Goal: Task Accomplishment & Management: Complete application form

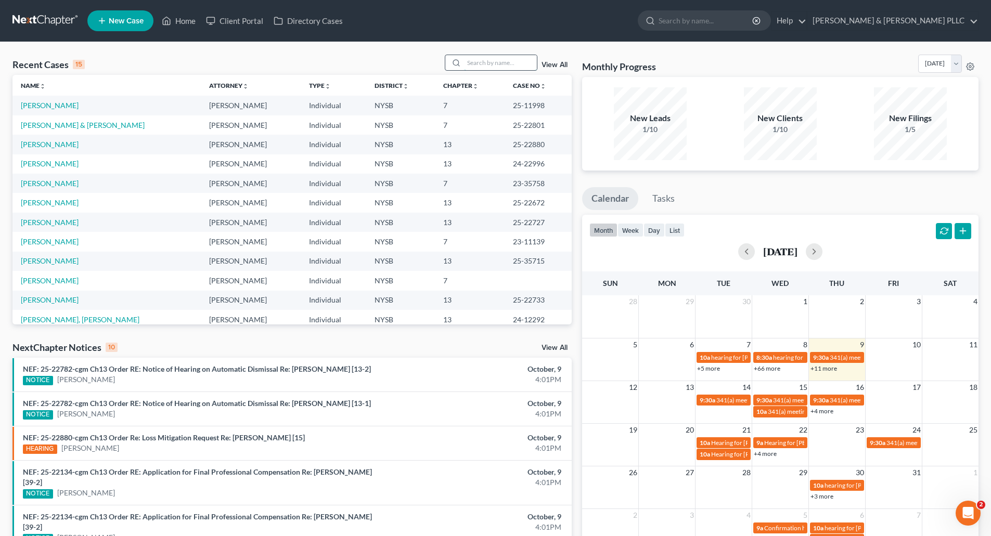
click at [484, 61] on input "search" at bounding box center [500, 62] width 73 height 15
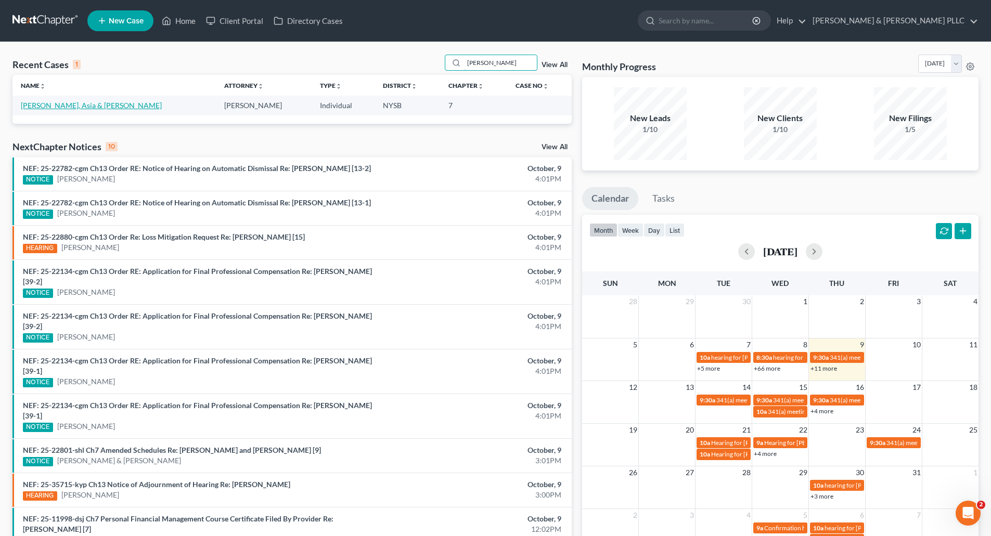
type input "[PERSON_NAME]"
click at [81, 107] on link "[PERSON_NAME], Asia & [PERSON_NAME]" at bounding box center [91, 105] width 141 height 9
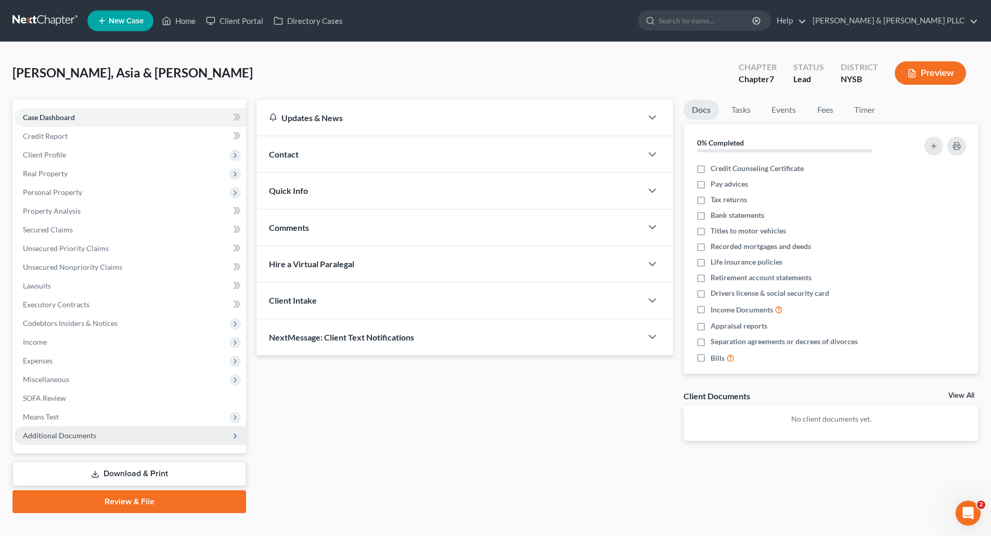
click at [81, 437] on span "Additional Documents" at bounding box center [59, 435] width 73 height 9
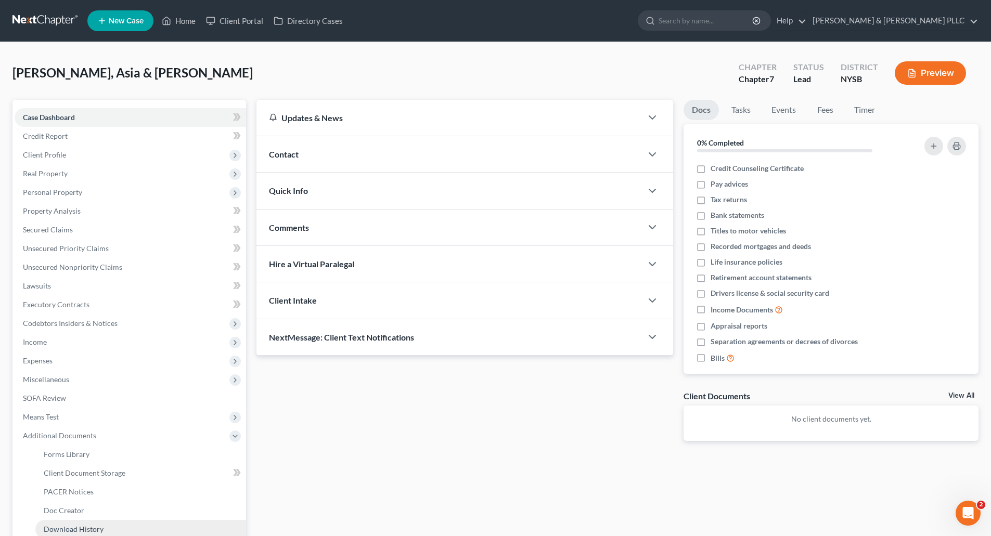
click at [81, 525] on span "Download History" at bounding box center [74, 529] width 60 height 9
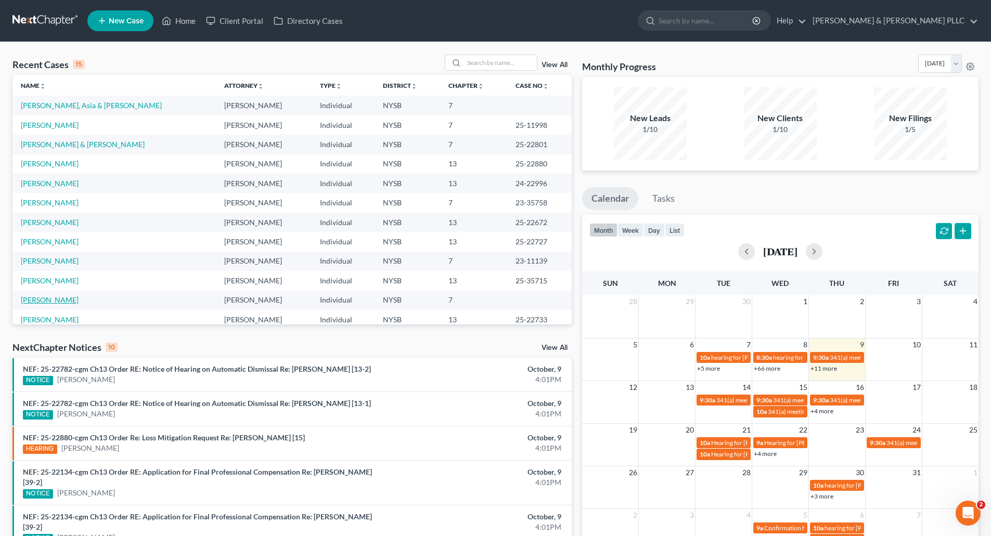
click at [49, 299] on link "[PERSON_NAME]" at bounding box center [50, 299] width 58 height 9
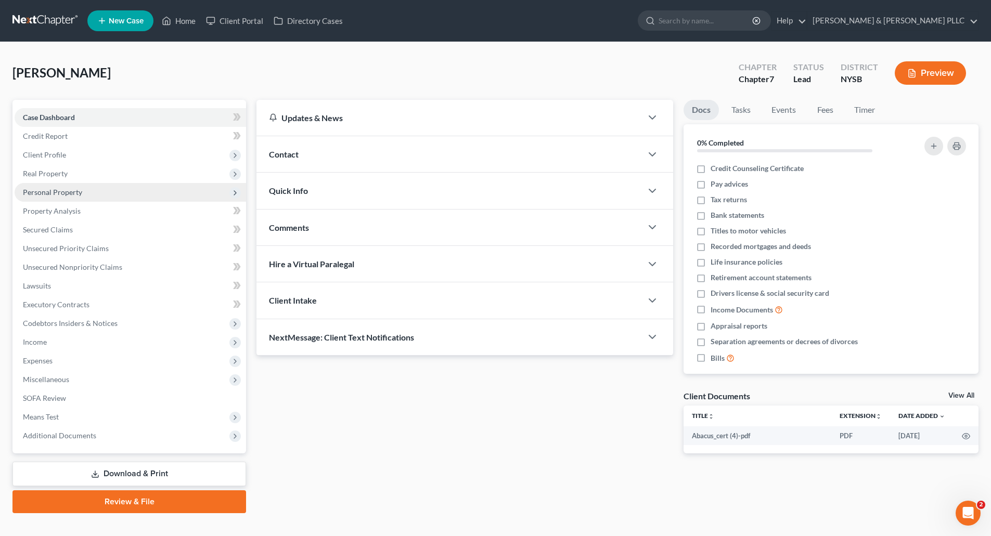
click at [69, 186] on span "Personal Property" at bounding box center [131, 192] width 232 height 19
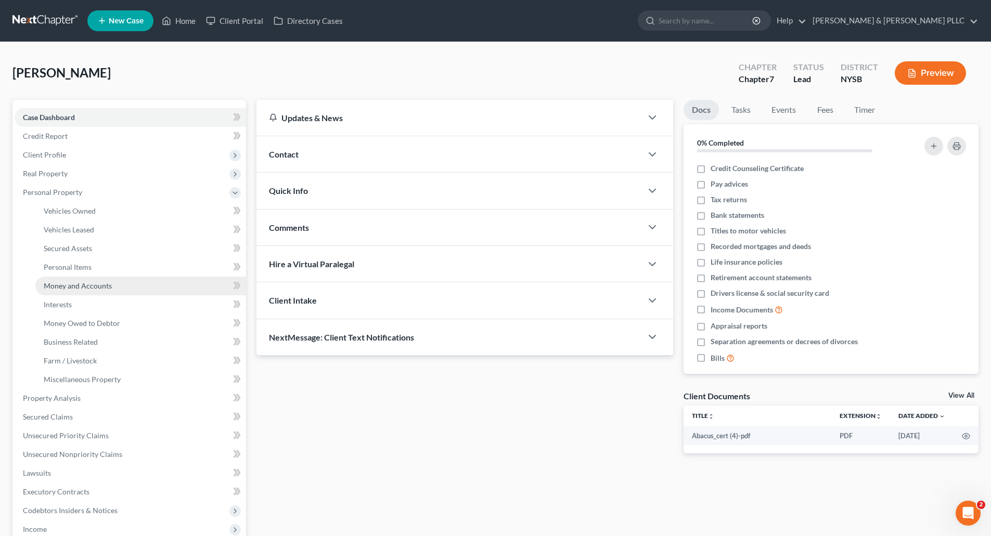
click at [70, 282] on span "Money and Accounts" at bounding box center [78, 285] width 68 height 9
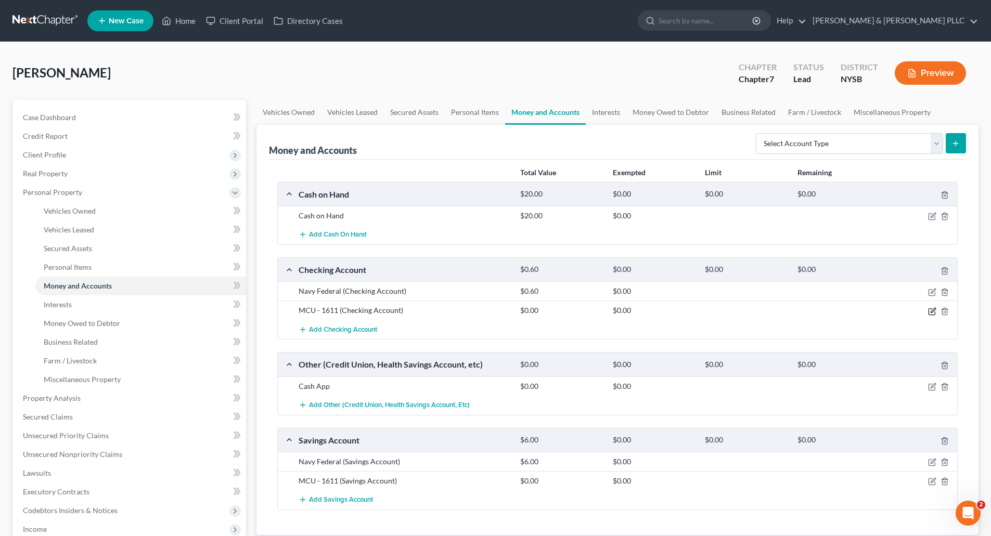
click at [933, 310] on icon "button" at bounding box center [933, 310] width 5 height 5
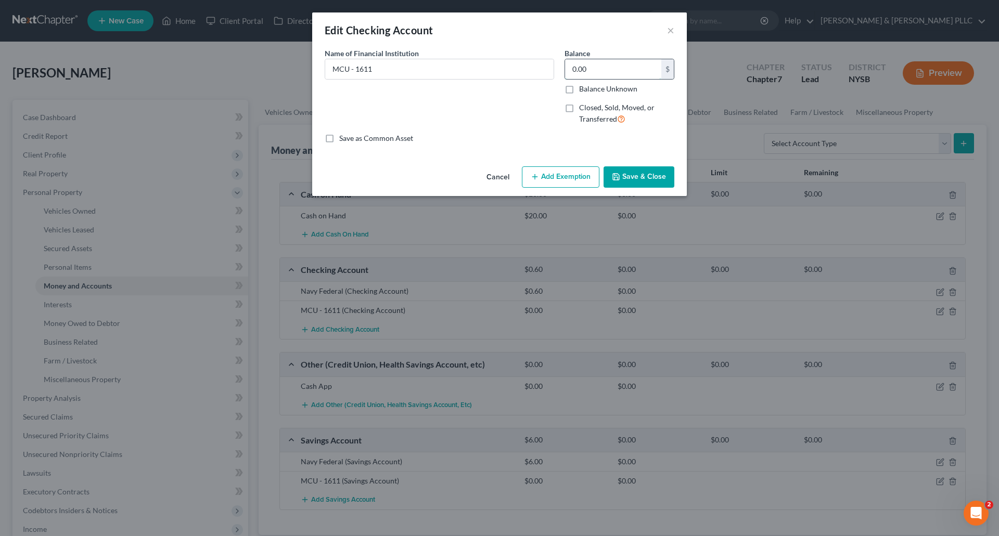
click at [572, 67] on input "0.00" at bounding box center [613, 69] width 96 height 20
type input "82.00"
click at [639, 173] on button "Save & Close" at bounding box center [638, 177] width 71 height 22
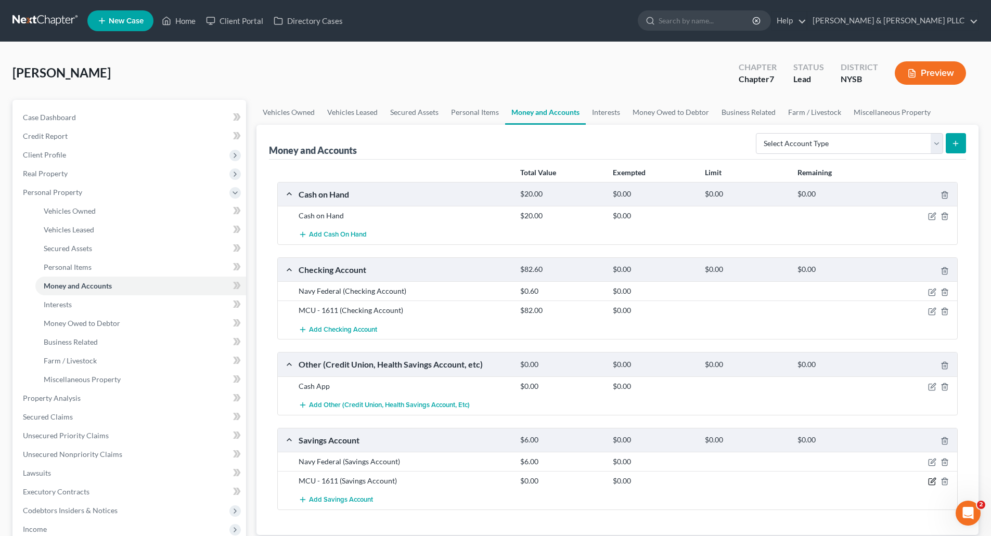
click at [932, 481] on icon "button" at bounding box center [933, 481] width 5 height 5
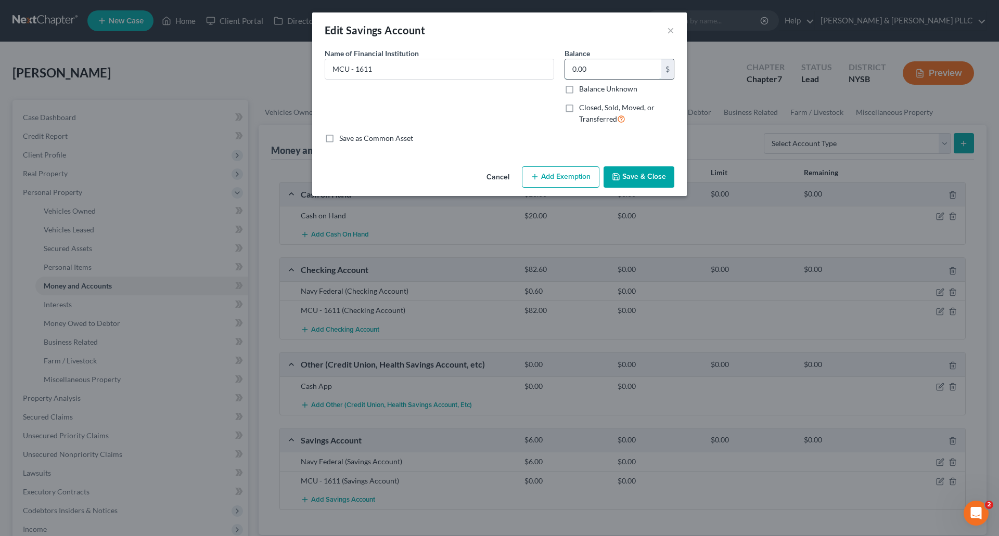
click at [586, 68] on input "0.00" at bounding box center [613, 69] width 96 height 20
type input "0.01"
click at [641, 177] on button "Save & Close" at bounding box center [638, 177] width 71 height 22
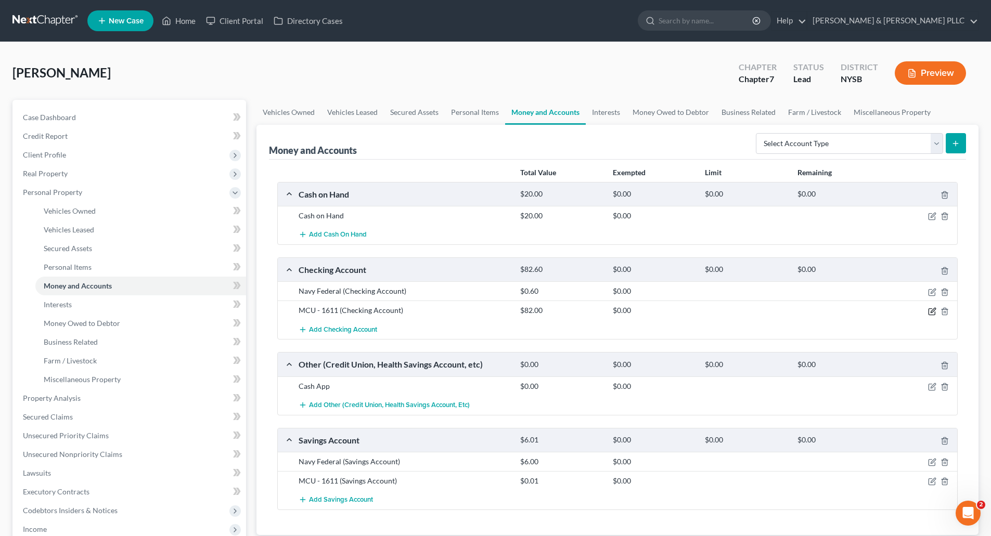
click at [932, 311] on icon "button" at bounding box center [933, 310] width 5 height 5
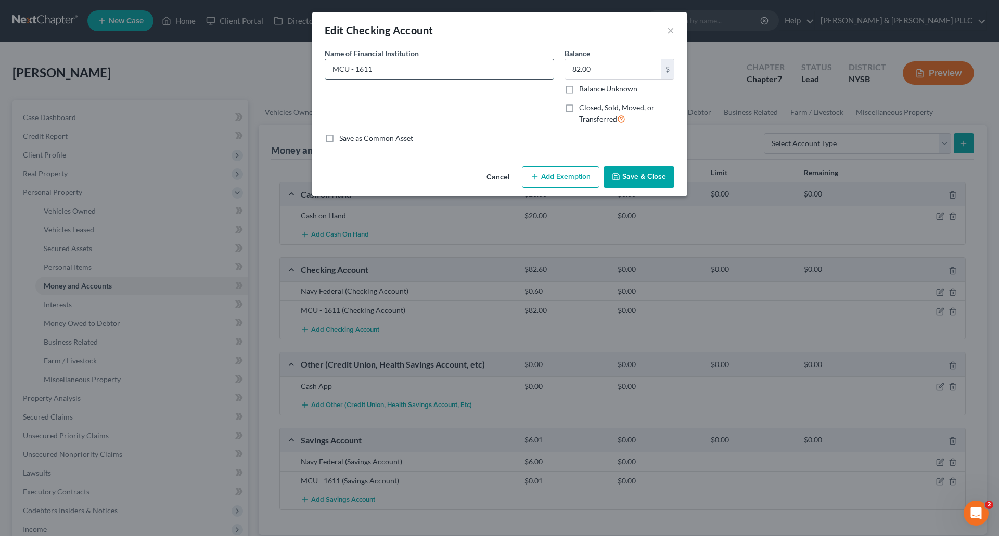
click at [388, 69] on input "MCU - 1611" at bounding box center [439, 69] width 228 height 20
type input "MCU - 1611 S 30"
click at [641, 177] on button "Save & Close" at bounding box center [638, 177] width 71 height 22
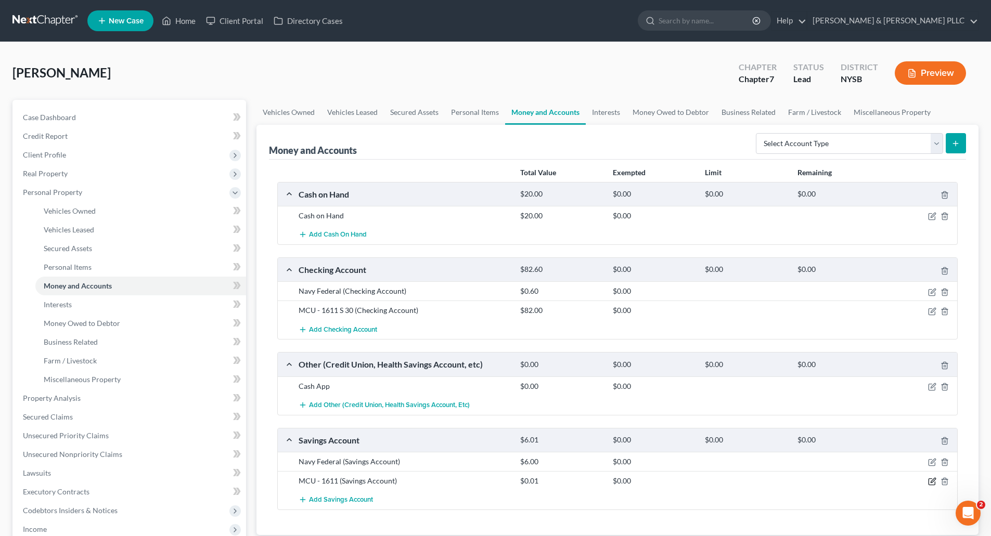
click at [931, 481] on icon "button" at bounding box center [932, 482] width 8 height 8
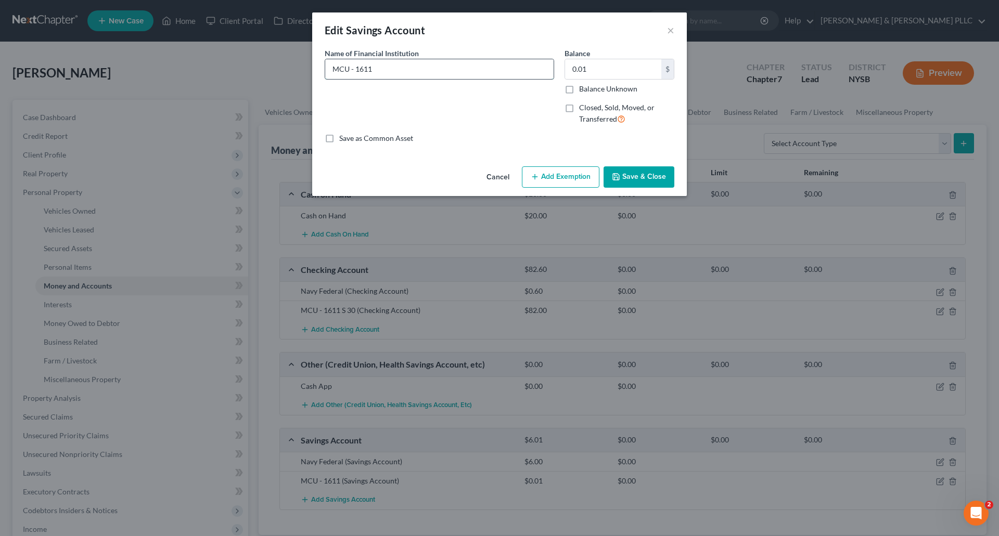
click at [394, 64] on input "MCU - 1611" at bounding box center [439, 69] width 228 height 20
type input "MCU - 1611 S 01"
click at [648, 178] on button "Save & Close" at bounding box center [638, 177] width 71 height 22
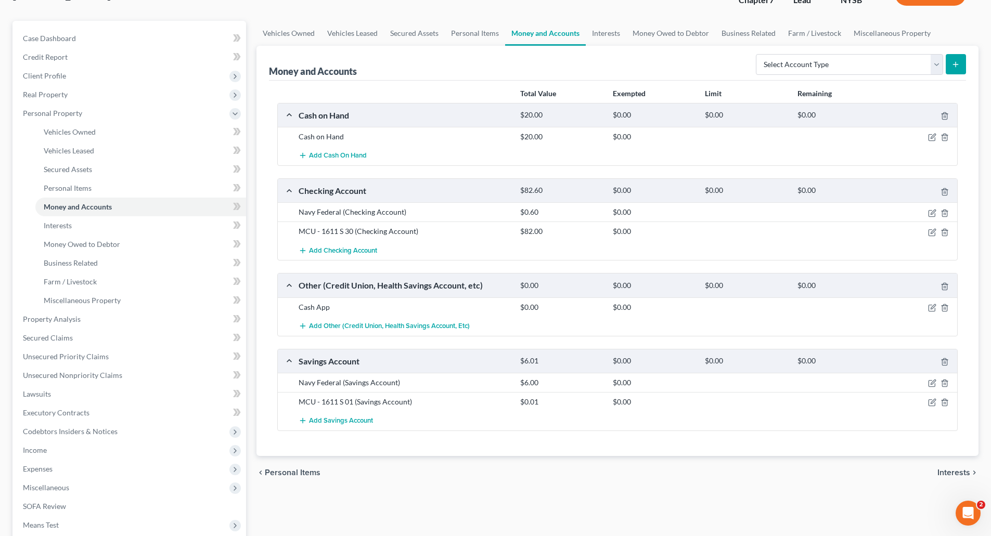
scroll to position [104, 0]
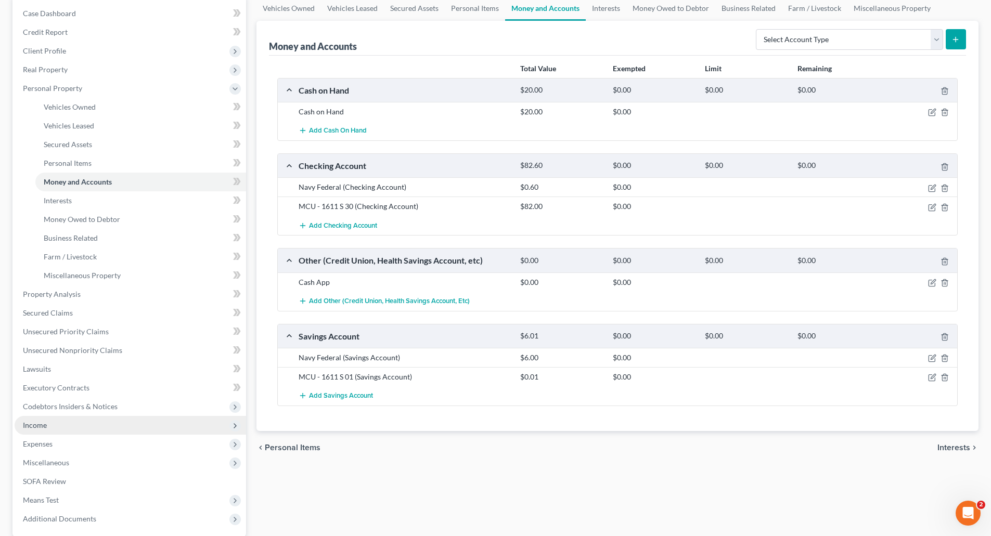
click at [44, 422] on span "Income" at bounding box center [35, 425] width 24 height 9
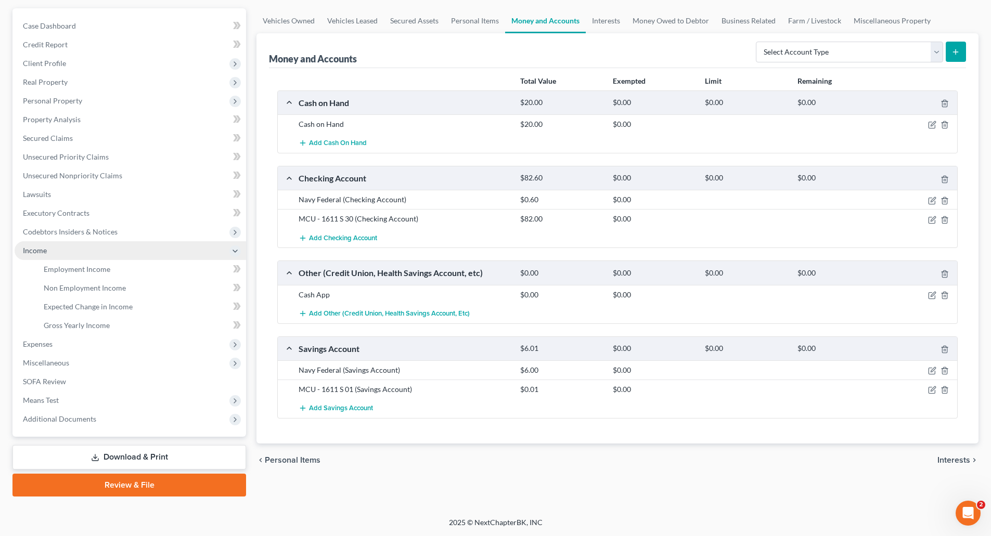
scroll to position [92, 0]
click at [82, 326] on span "Gross Yearly Income" at bounding box center [77, 325] width 66 height 9
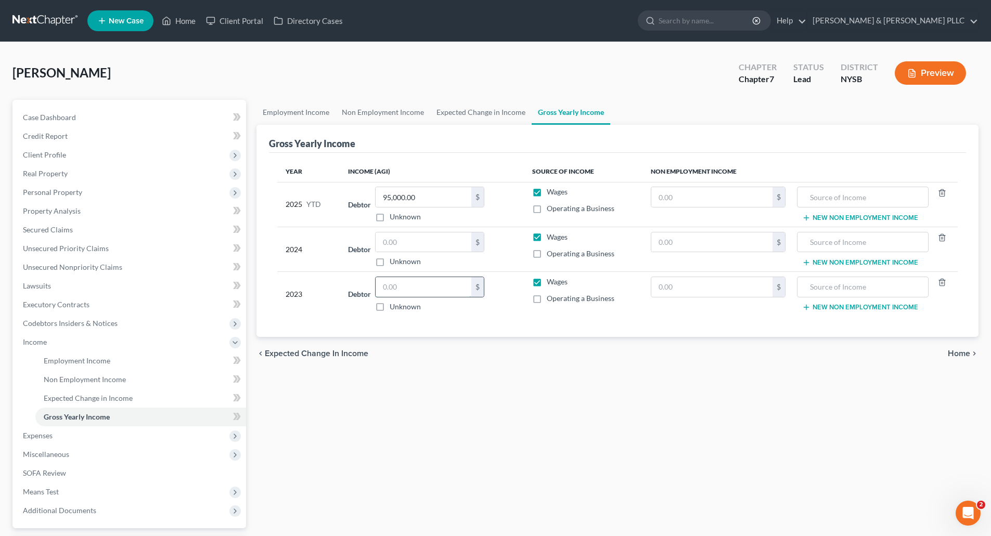
click at [387, 286] on input "text" at bounding box center [424, 287] width 96 height 20
type input "103,640.00"
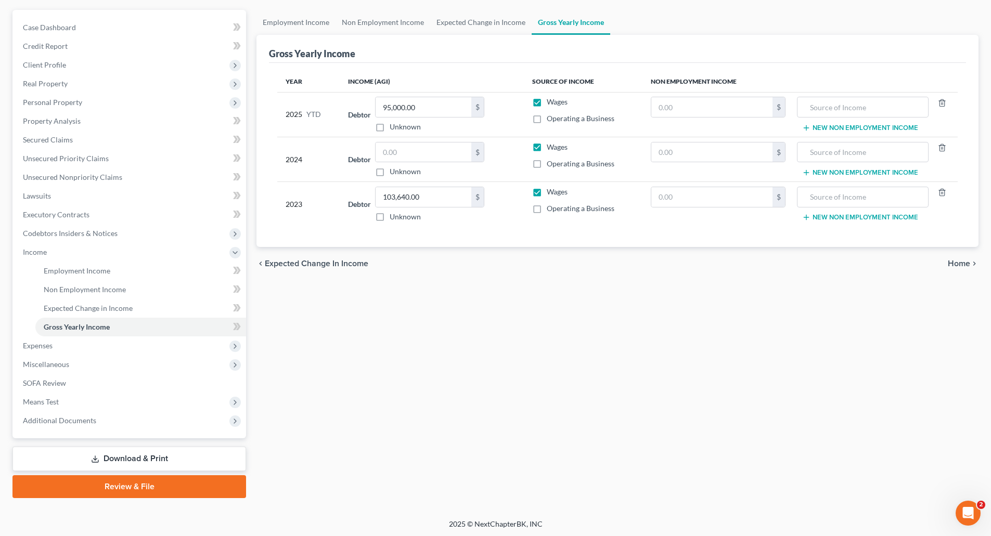
scroll to position [92, 0]
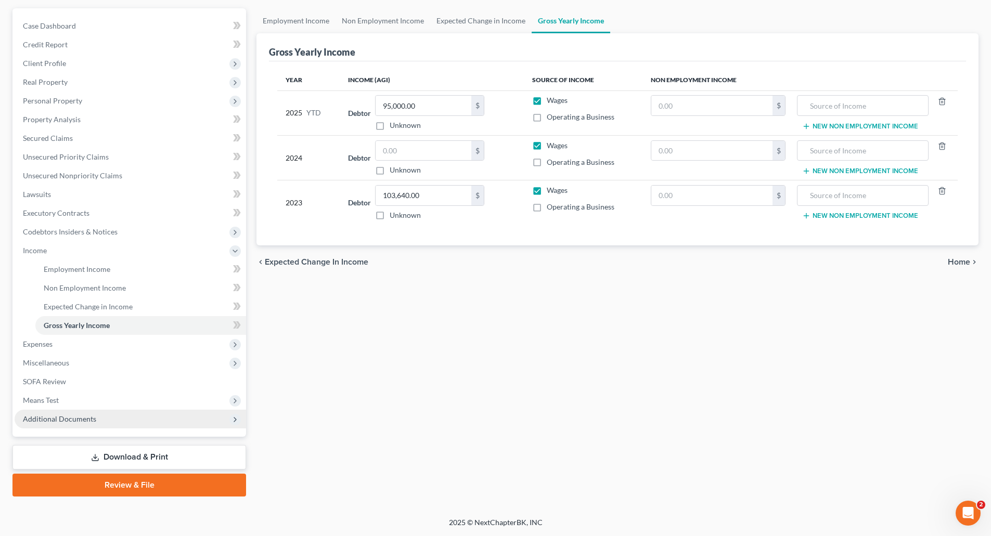
click at [71, 418] on span "Additional Documents" at bounding box center [59, 419] width 73 height 9
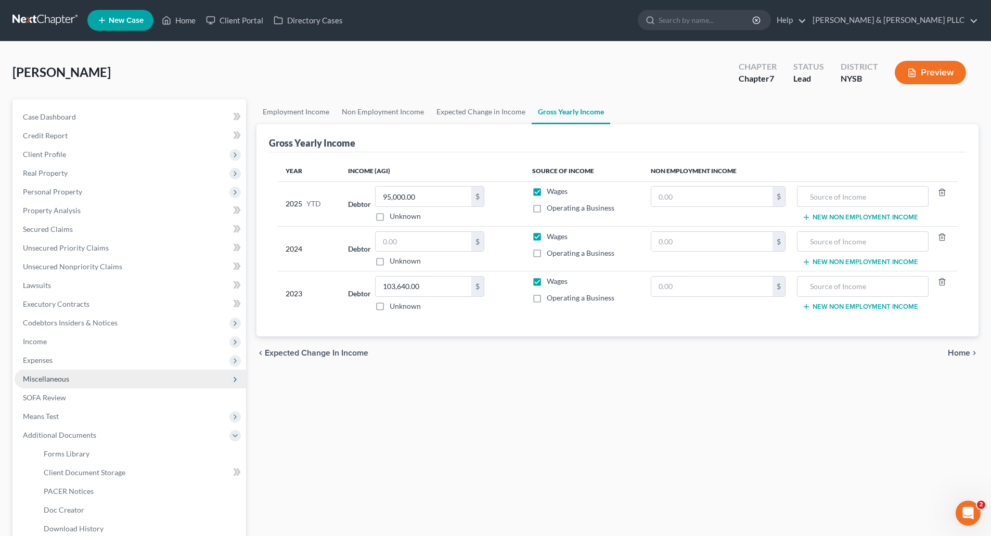
scroll to position [0, 0]
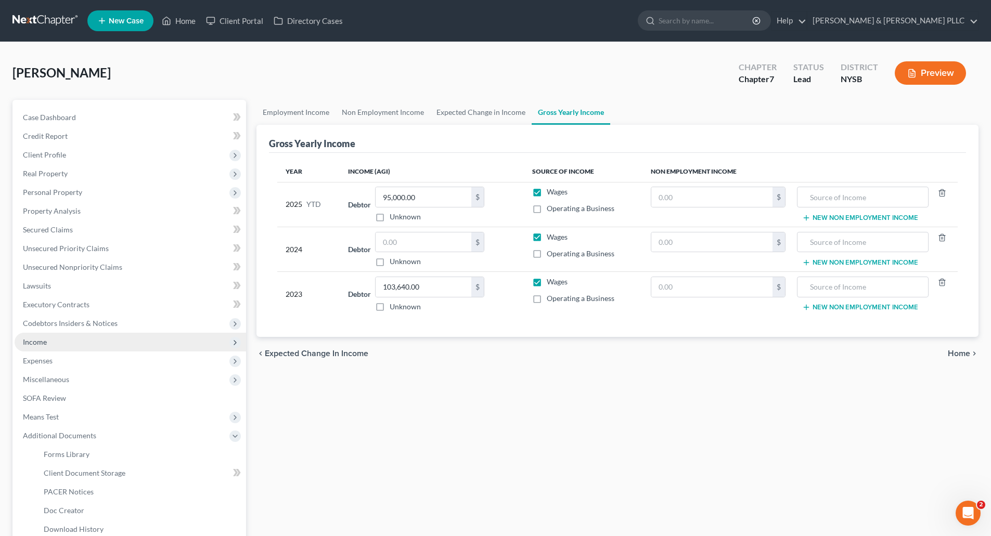
click at [41, 339] on span "Income" at bounding box center [35, 342] width 24 height 9
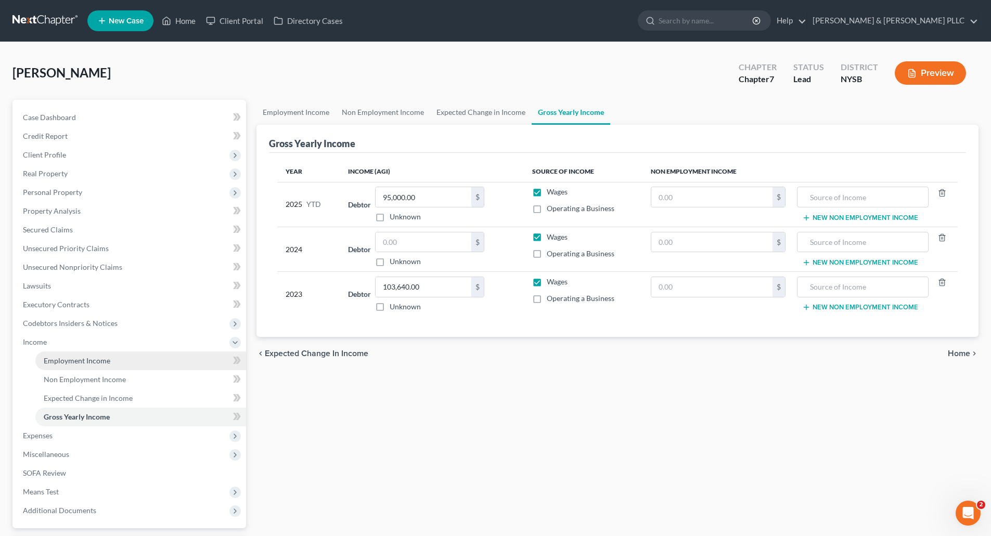
click at [80, 361] on span "Employment Income" at bounding box center [77, 360] width 67 height 9
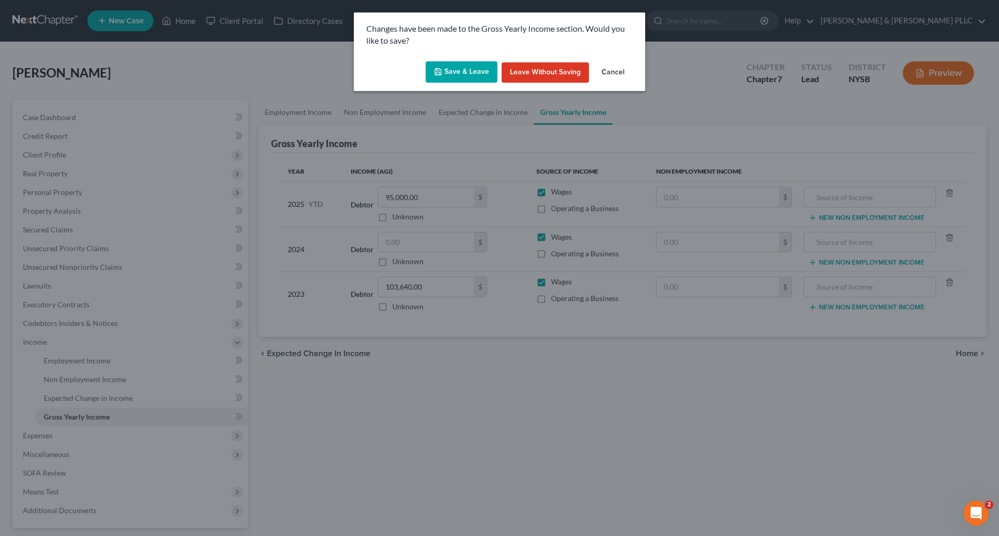
click at [474, 73] on button "Save & Leave" at bounding box center [462, 72] width 72 height 22
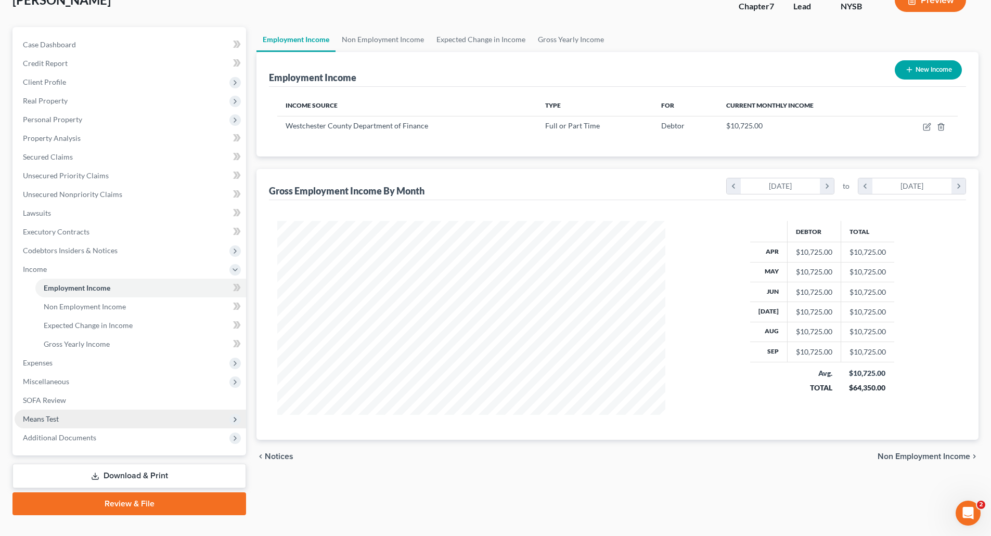
scroll to position [92, 0]
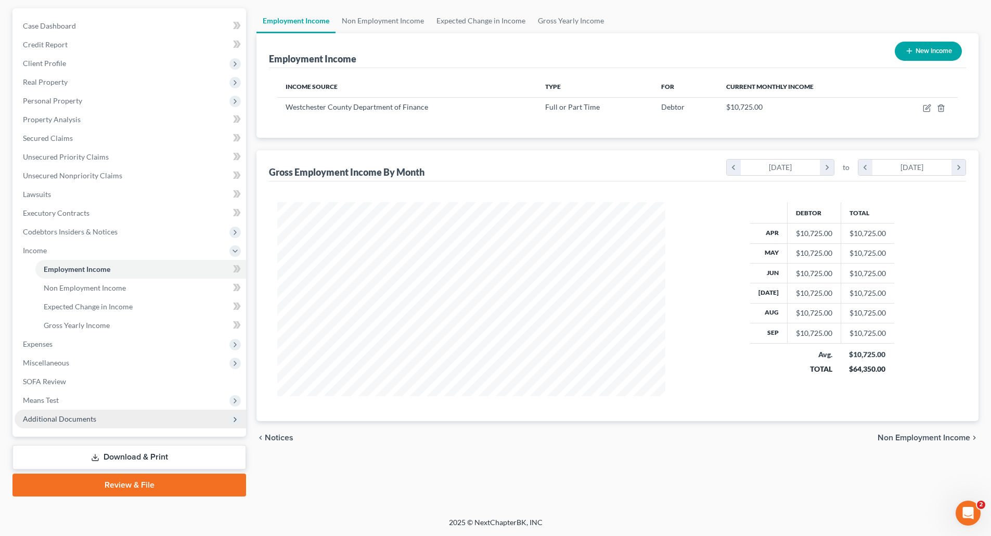
click at [76, 420] on span "Additional Documents" at bounding box center [59, 419] width 73 height 9
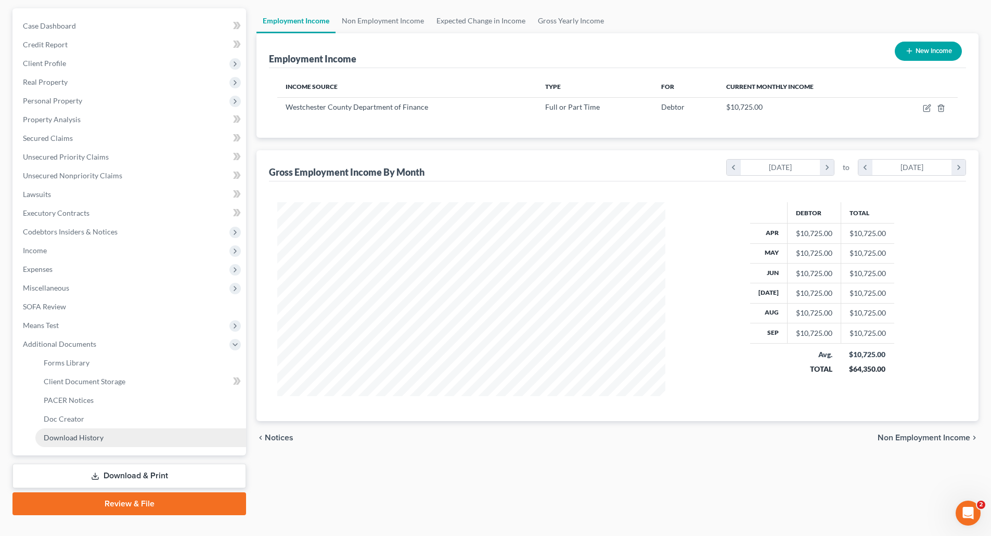
click at [80, 439] on span "Download History" at bounding box center [74, 437] width 60 height 9
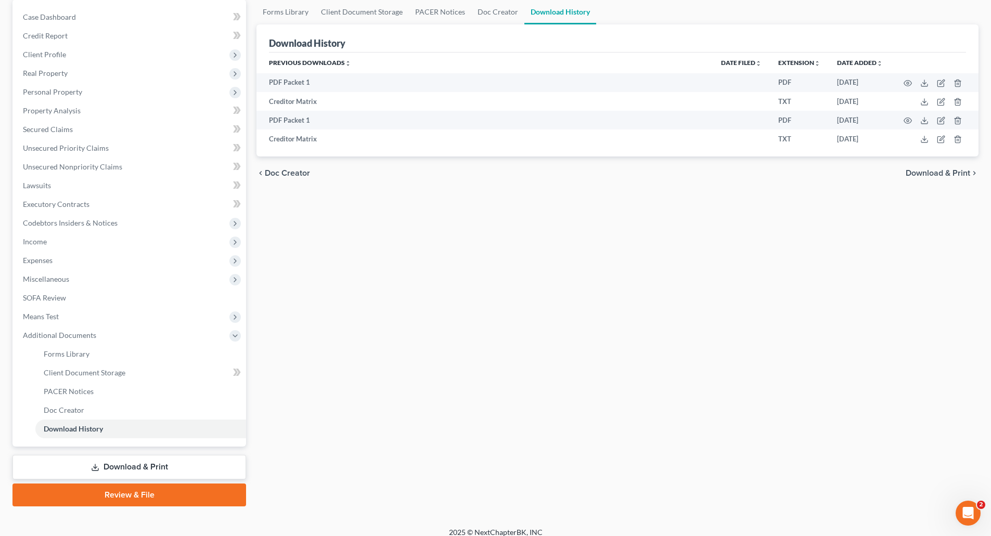
scroll to position [104, 0]
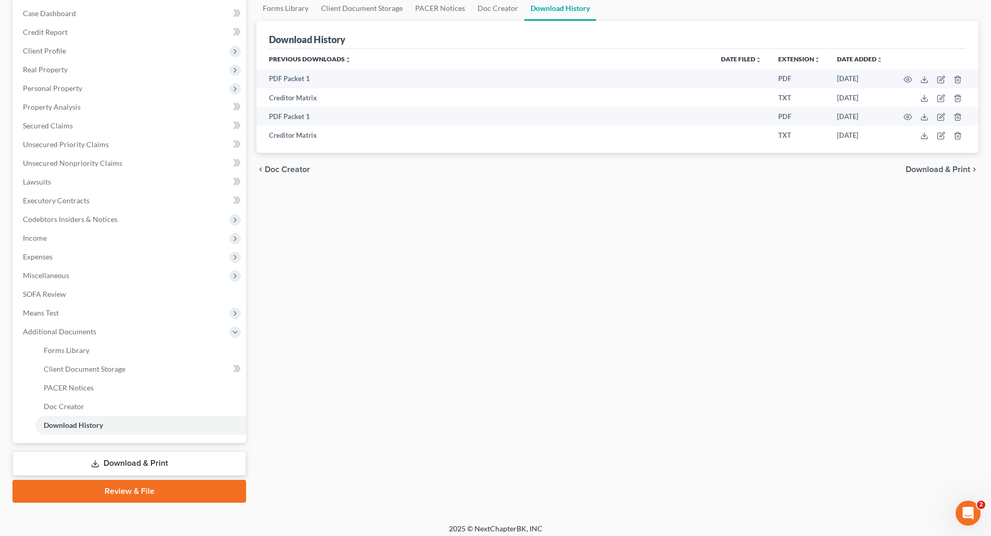
click at [135, 459] on link "Download & Print" at bounding box center [129, 464] width 234 height 24
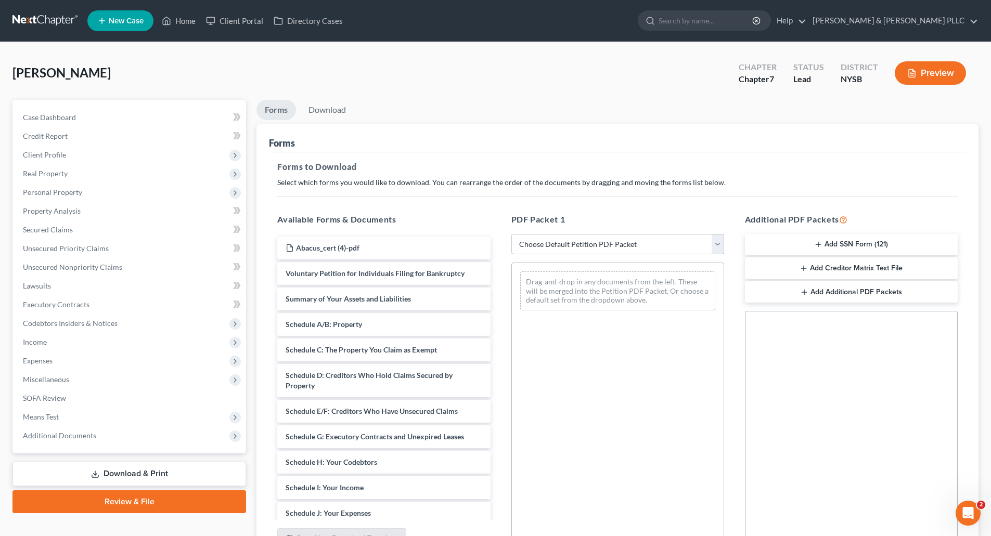
click at [718, 242] on select "Choose Default Petition PDF Packet Complete Bankruptcy Petition (all forms and …" at bounding box center [617, 244] width 213 height 21
select select "0"
click at [511, 234] on select "Choose Default Petition PDF Packet Complete Bankruptcy Petition (all forms and …" at bounding box center [617, 244] width 213 height 21
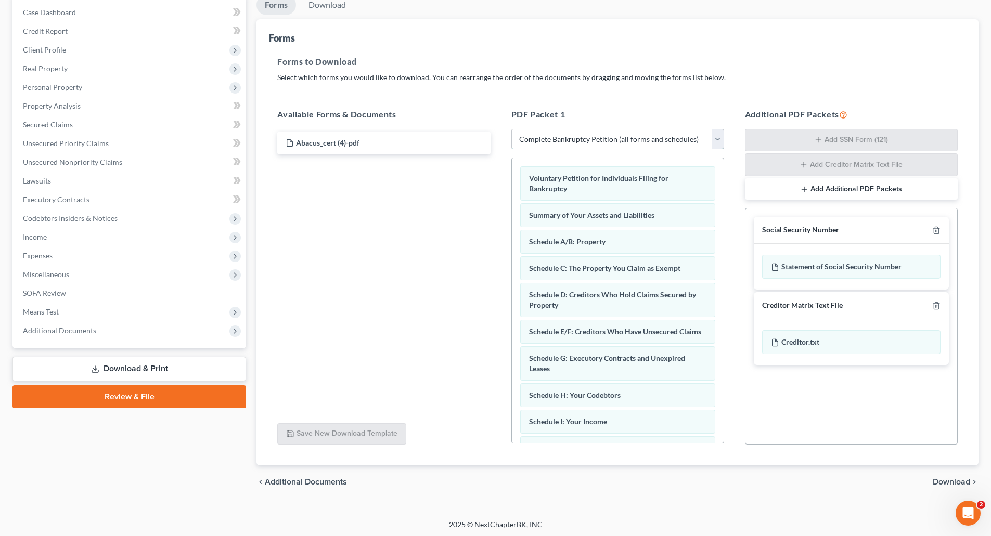
scroll to position [107, 0]
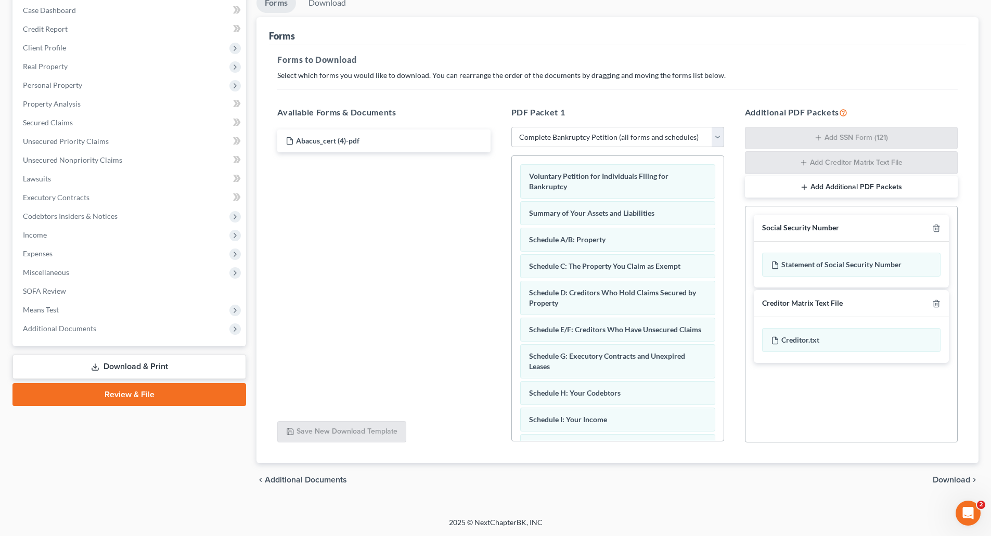
click at [943, 479] on span "Download" at bounding box center [951, 480] width 37 height 8
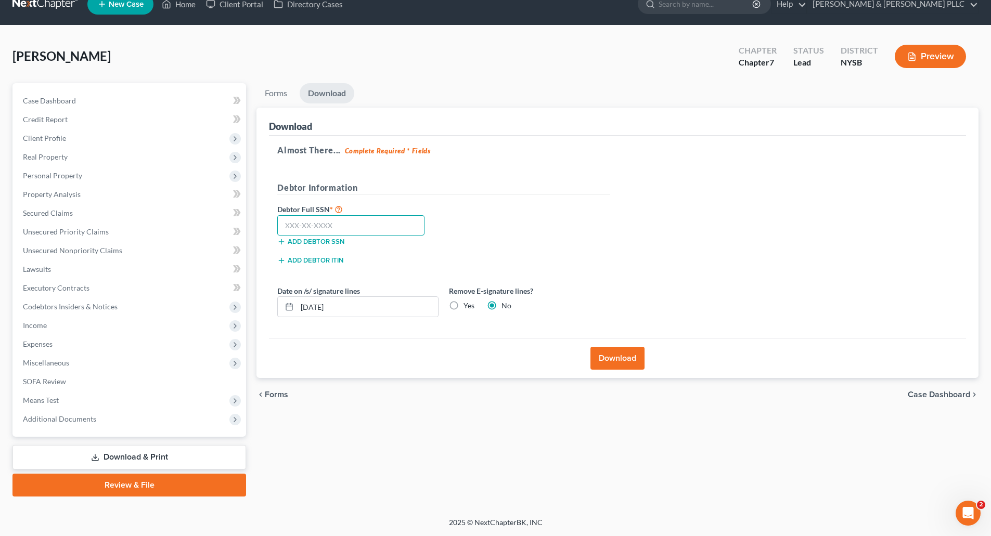
click at [295, 225] on input "text" at bounding box center [350, 225] width 147 height 21
type input "101-68-6097"
click at [627, 357] on button "Download" at bounding box center [617, 358] width 54 height 23
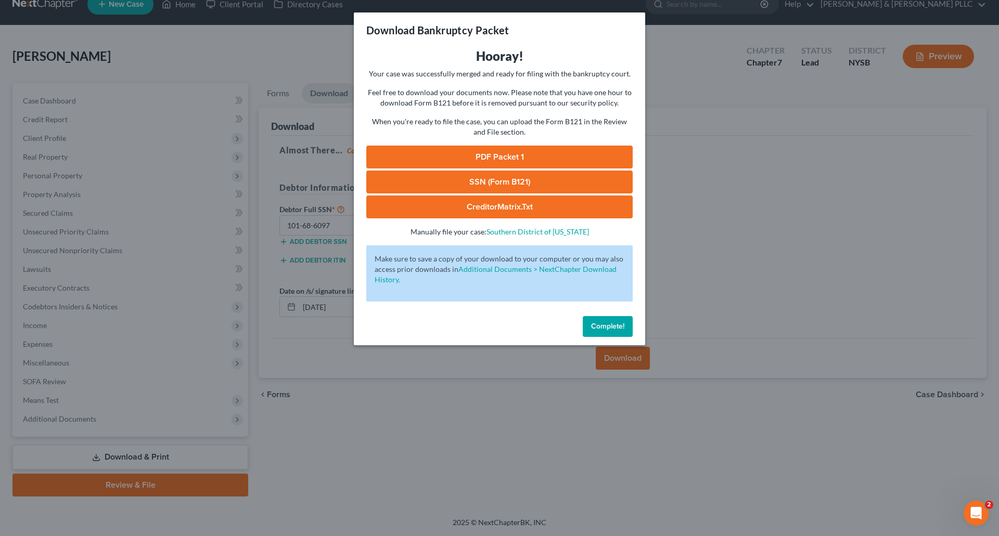
click at [618, 323] on span "Complete!" at bounding box center [607, 326] width 33 height 9
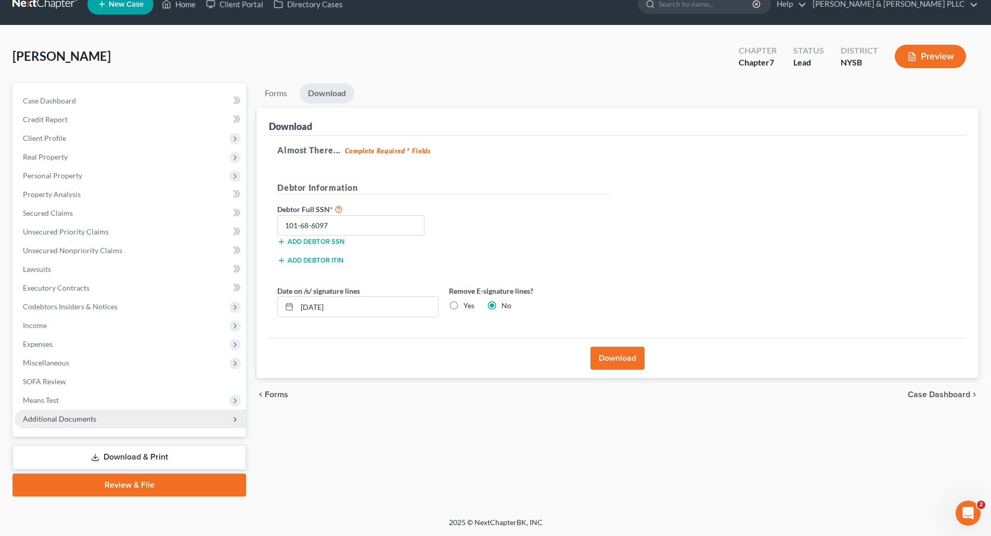
click at [66, 415] on span "Additional Documents" at bounding box center [59, 419] width 73 height 9
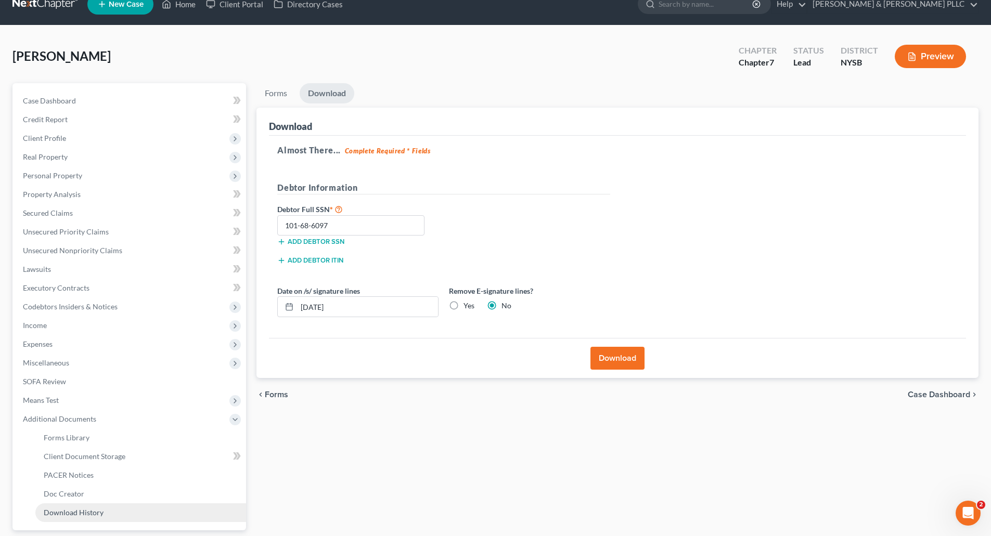
click at [89, 512] on span "Download History" at bounding box center [74, 512] width 60 height 9
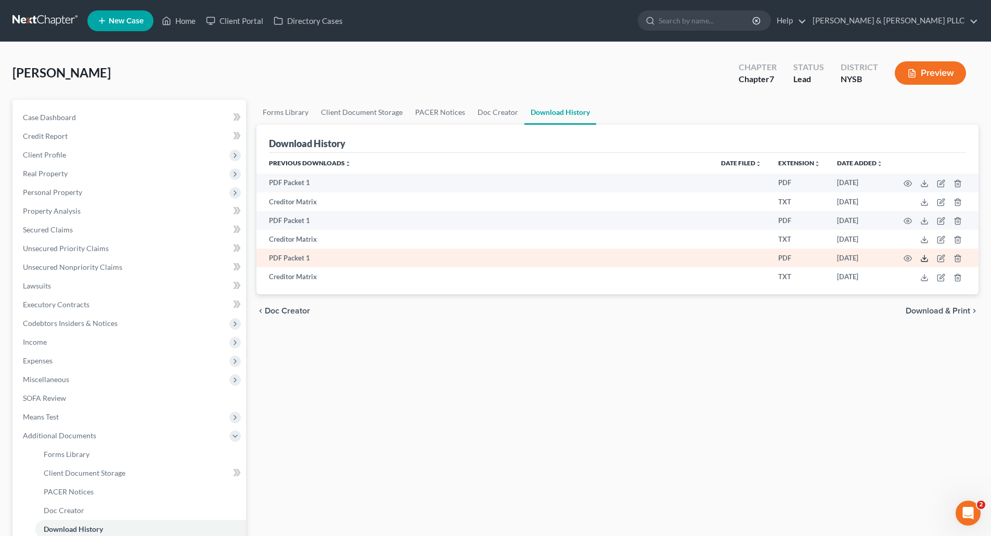
click at [925, 258] on icon at bounding box center [924, 258] width 8 height 8
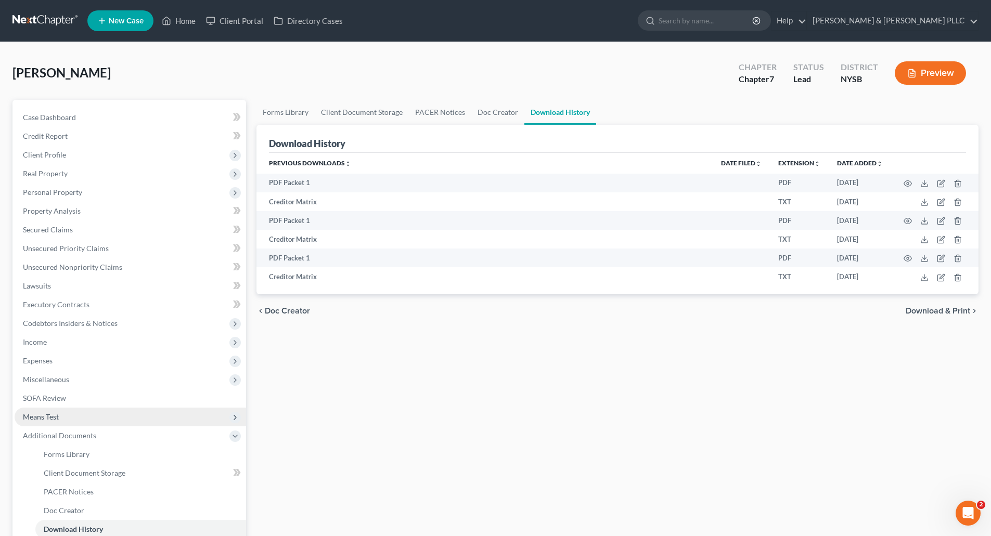
click at [58, 419] on span "Means Test" at bounding box center [41, 417] width 36 height 9
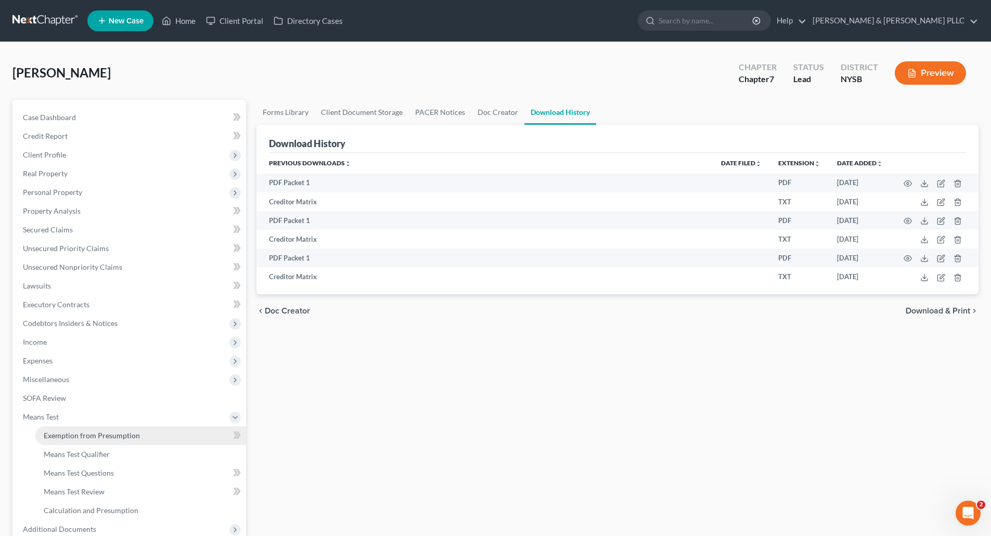
click at [72, 436] on span "Exemption from Presumption" at bounding box center [92, 435] width 96 height 9
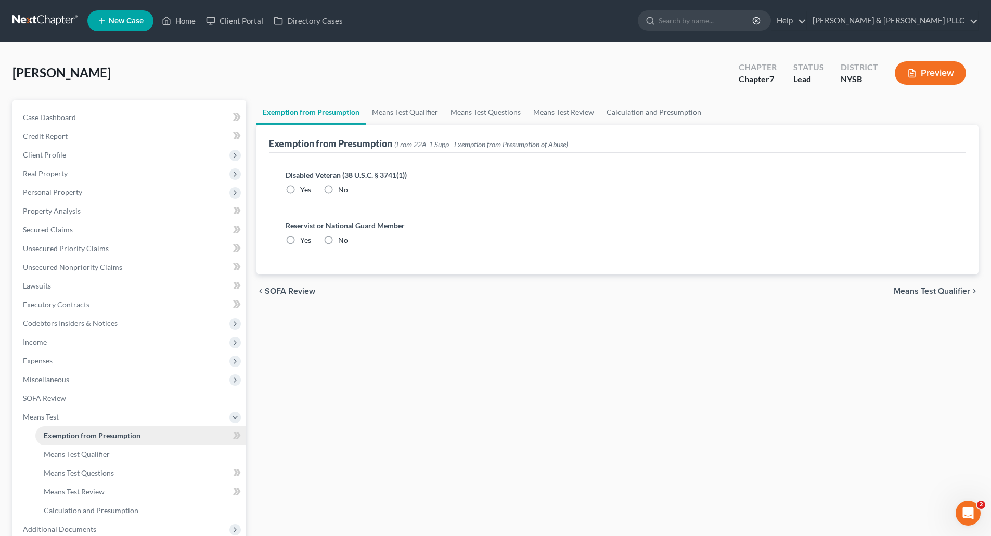
radio input "true"
click at [918, 289] on span "Means Test Qualifier" at bounding box center [932, 291] width 76 height 8
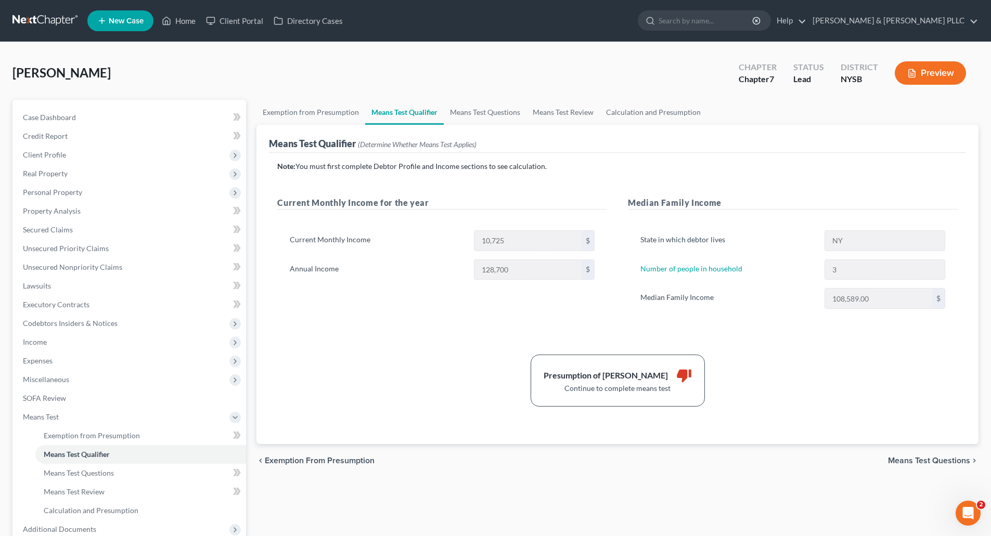
click at [922, 458] on span "Means Test Questions" at bounding box center [929, 461] width 82 height 8
select select "3"
select select "0"
select select "1"
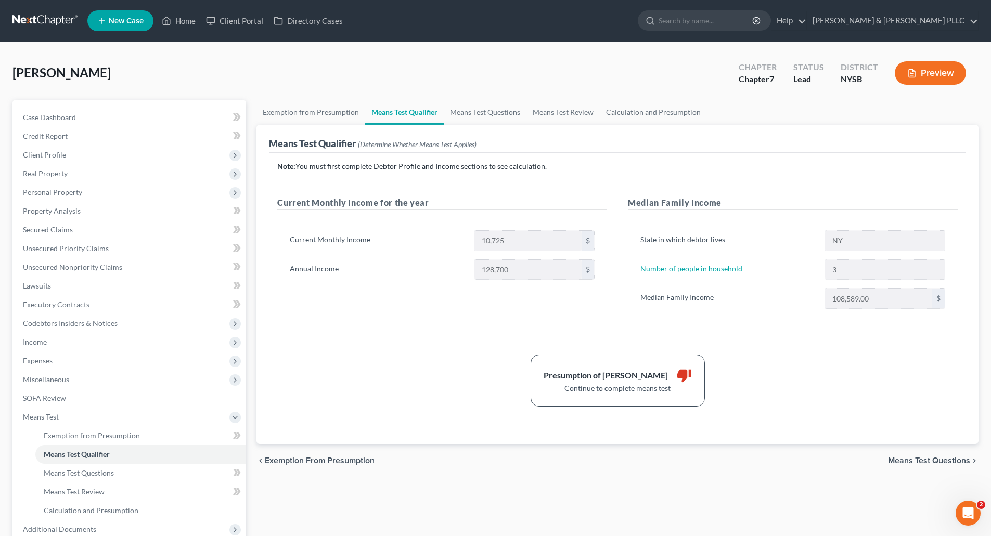
select select "60"
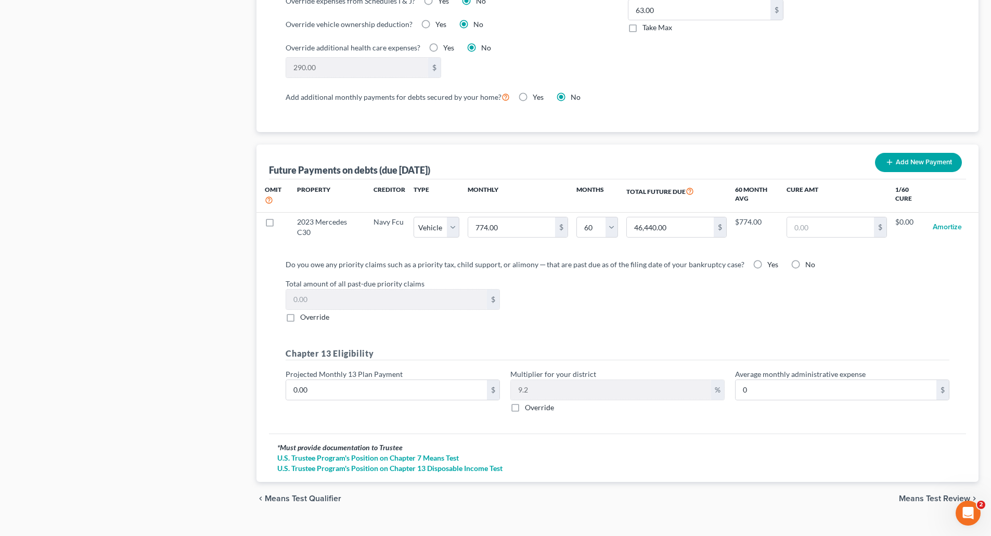
scroll to position [910, 0]
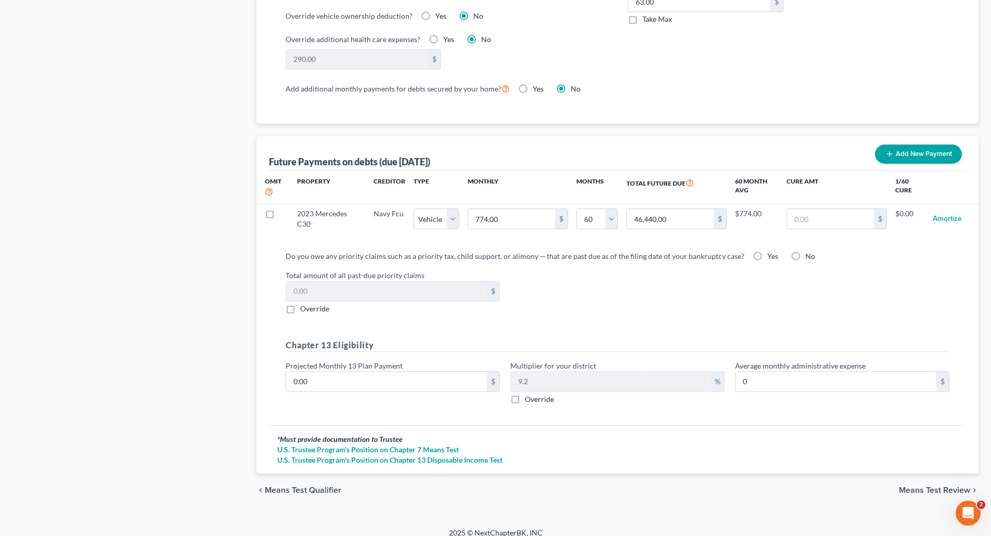
click at [911, 486] on span "Means Test Review" at bounding box center [934, 490] width 71 height 8
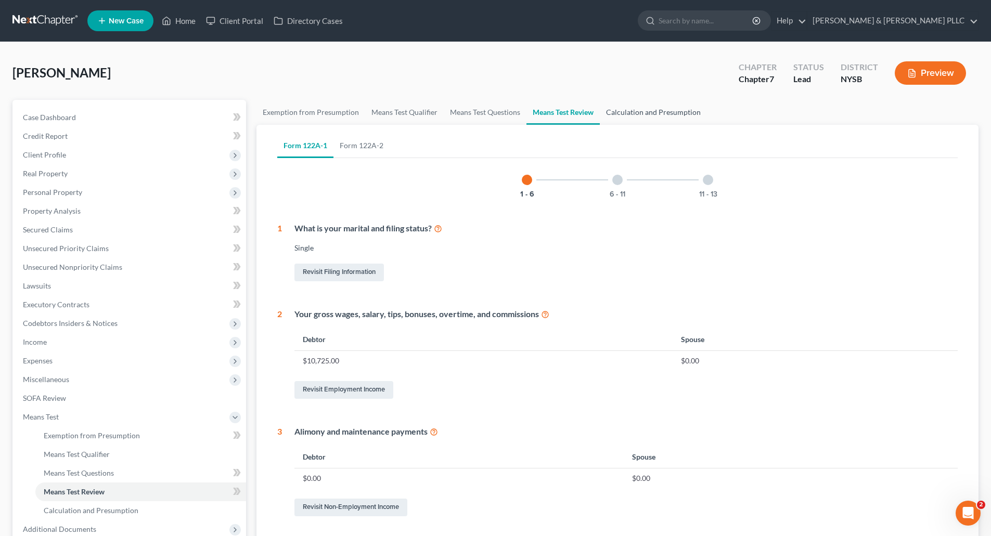
click at [651, 108] on link "Calculation and Presumption" at bounding box center [653, 112] width 107 height 25
